Goal: Transaction & Acquisition: Purchase product/service

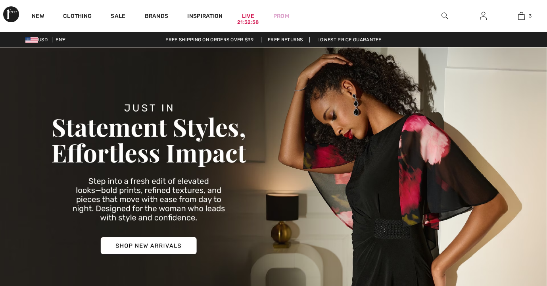
checkbox input "true"
click at [445, 13] on img at bounding box center [445, 16] width 7 height 10
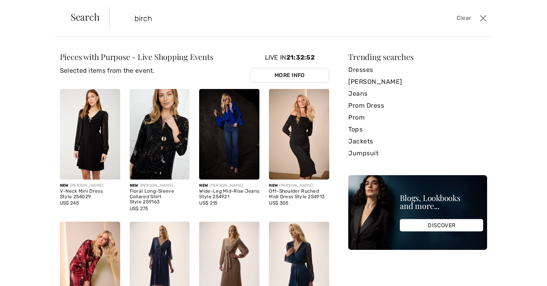
type input "birch"
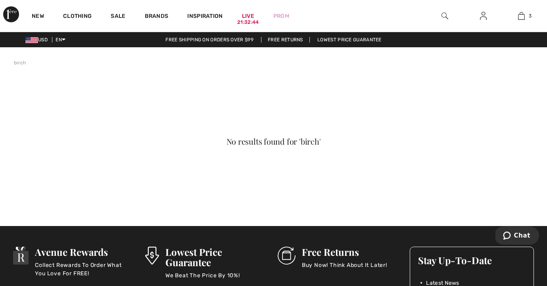
click at [445, 14] on img at bounding box center [445, 16] width 7 height 10
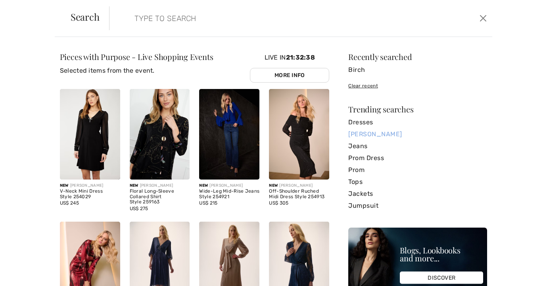
click at [366, 133] on link "[PERSON_NAME]" at bounding box center [417, 134] width 139 height 12
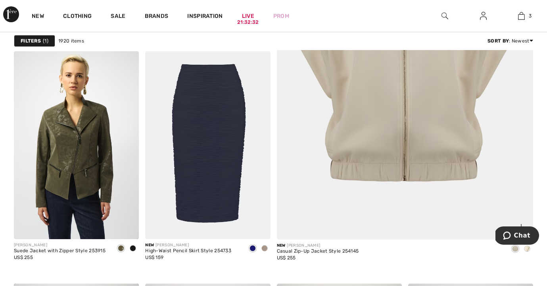
scroll to position [451, 0]
click at [363, 152] on img at bounding box center [405, 50] width 308 height 462
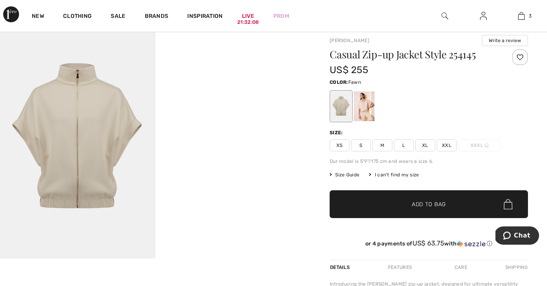
scroll to position [23, 0]
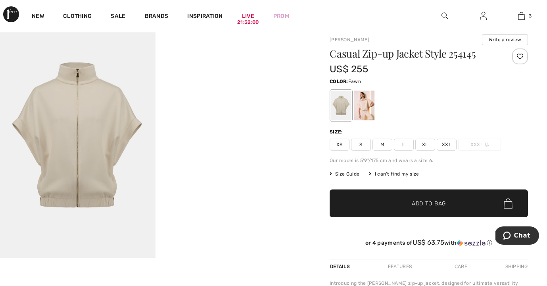
click at [455, 89] on div at bounding box center [429, 105] width 198 height 33
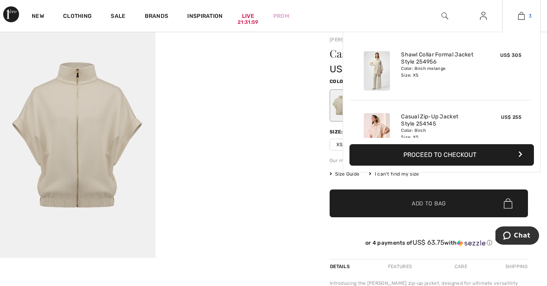
click at [522, 17] on img at bounding box center [521, 16] width 7 height 10
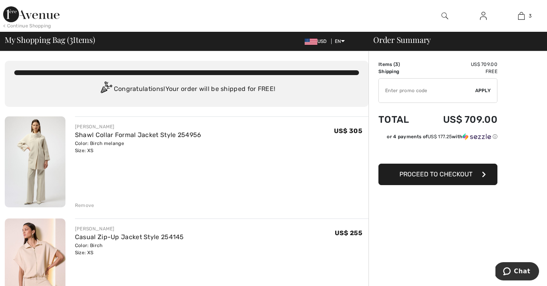
click at [84, 205] on div "Remove" at bounding box center [84, 205] width 19 height 7
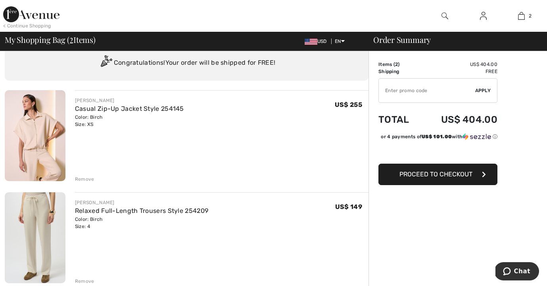
scroll to position [27, 0]
click at [84, 178] on div "Remove" at bounding box center [84, 178] width 19 height 7
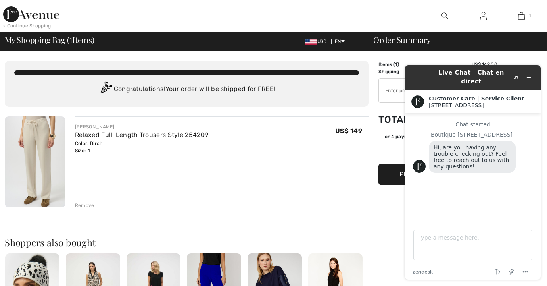
scroll to position [0, 0]
click at [529, 75] on icon "Minimize widget" at bounding box center [529, 78] width 6 height 6
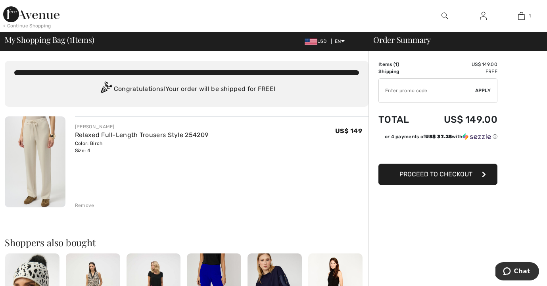
click at [443, 15] on img at bounding box center [445, 16] width 7 height 10
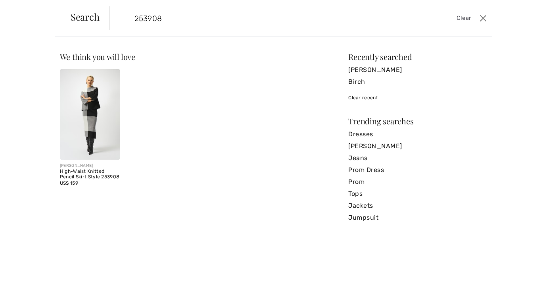
type input "253908"
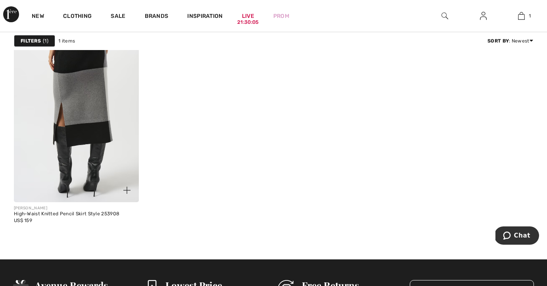
scroll to position [89, 0]
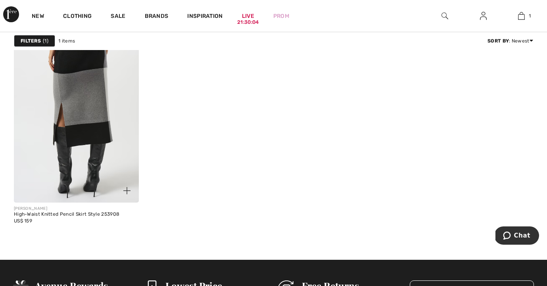
click at [94, 142] on img at bounding box center [76, 109] width 125 height 188
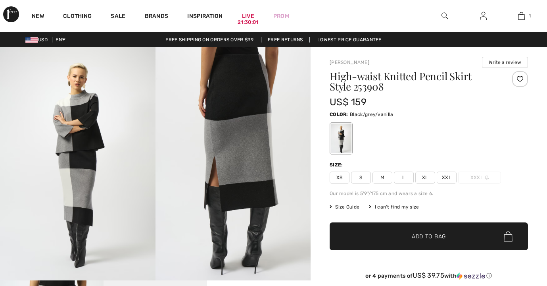
click at [359, 175] on span "S" at bounding box center [361, 177] width 20 height 12
checkbox input "true"
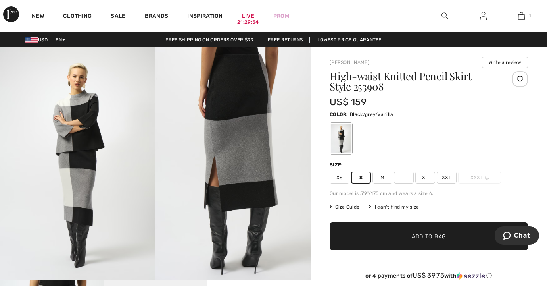
click at [425, 234] on span "Add to Bag" at bounding box center [429, 236] width 34 height 8
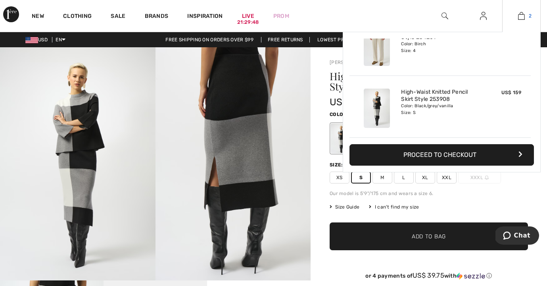
click at [521, 15] on img at bounding box center [521, 16] width 7 height 10
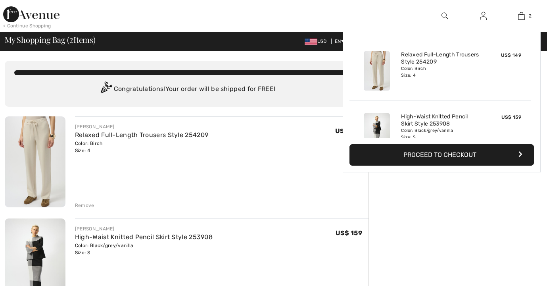
checkbox input "true"
